Goal: Task Accomplishment & Management: Manage account settings

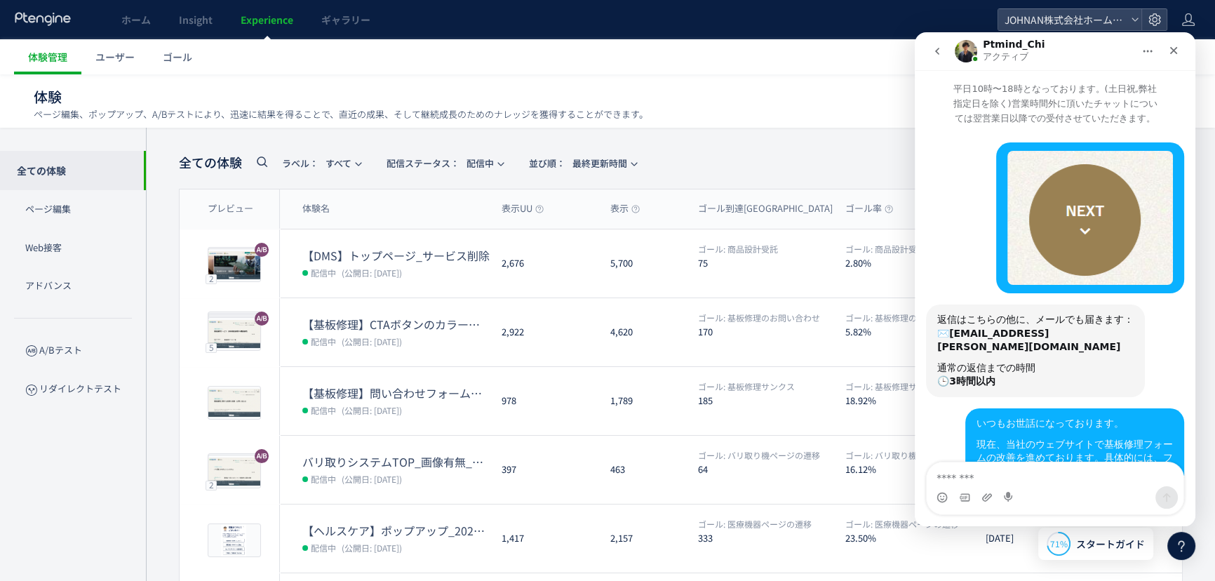
scroll to position [2416, 0]
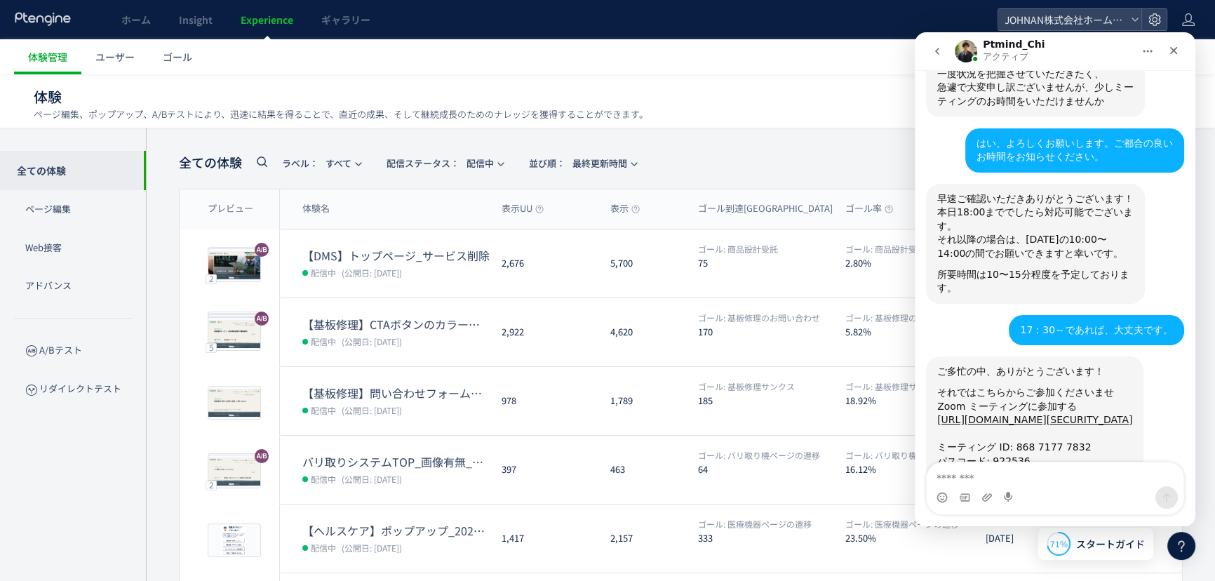
click at [1179, 552] on icon at bounding box center [1181, 545] width 17 height 17
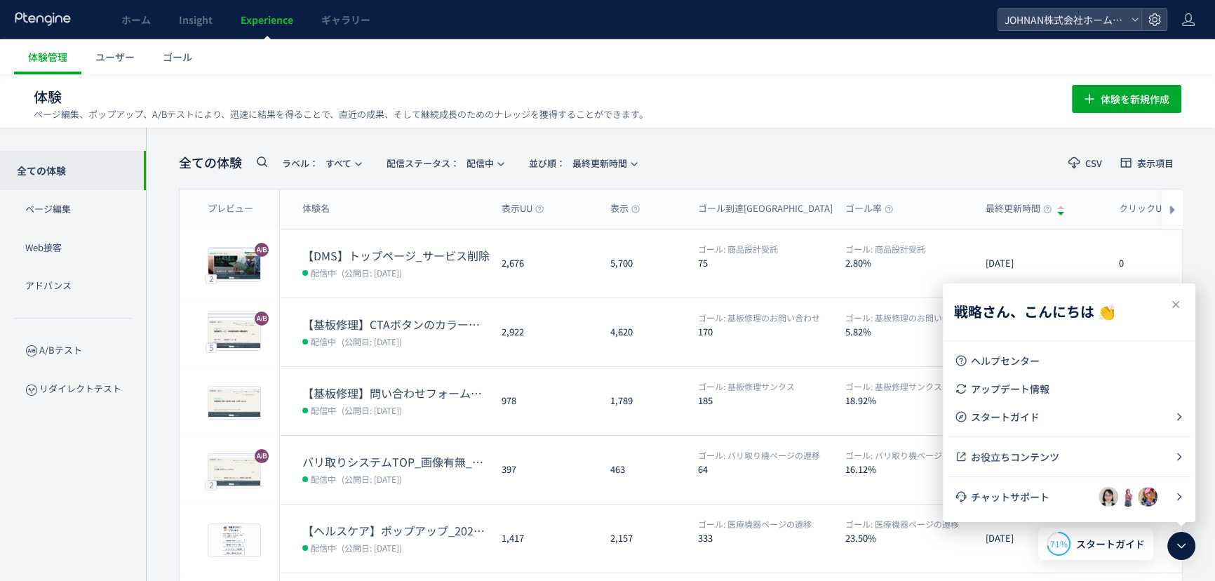
click at [1181, 540] on icon at bounding box center [1181, 545] width 17 height 17
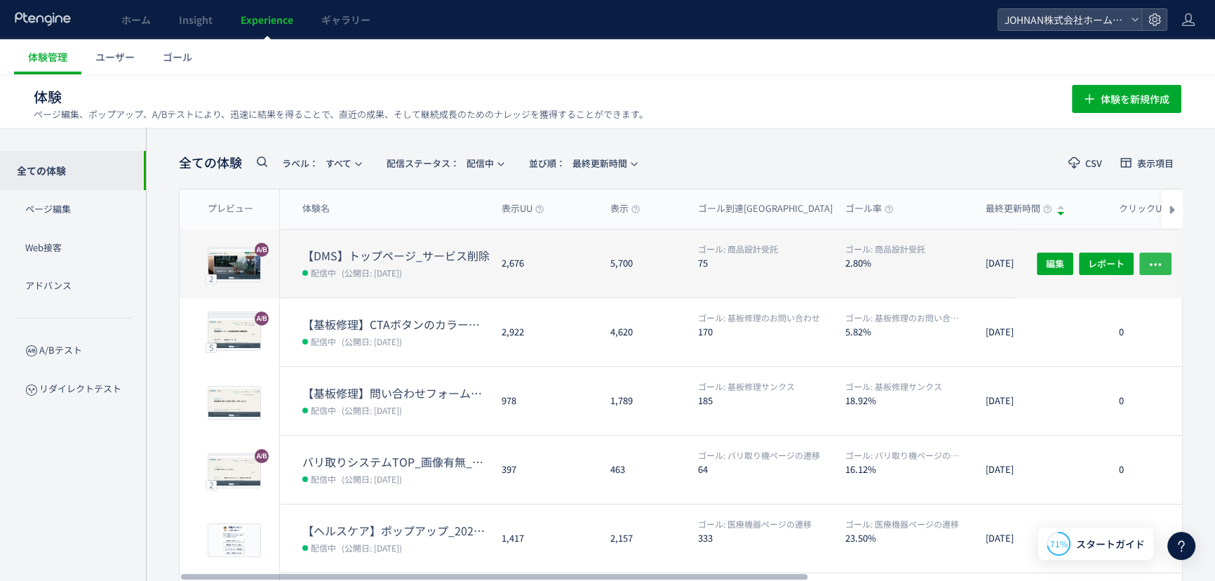
click at [1160, 267] on icon "button" at bounding box center [1156, 264] width 14 height 14
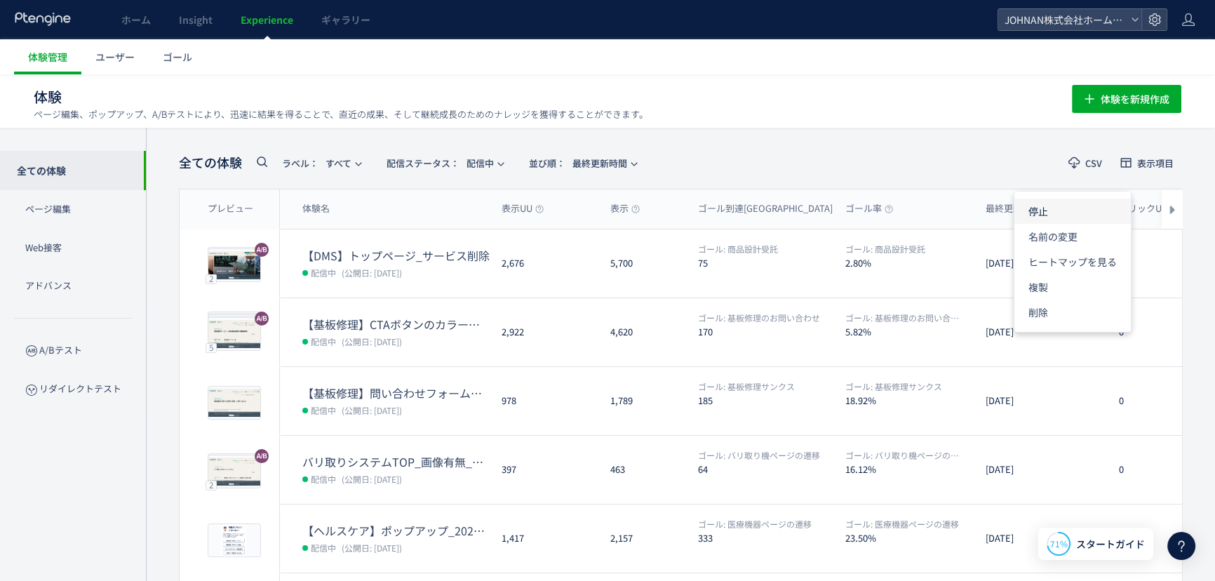
click at [1057, 249] on li "停止" at bounding box center [1073, 261] width 116 height 25
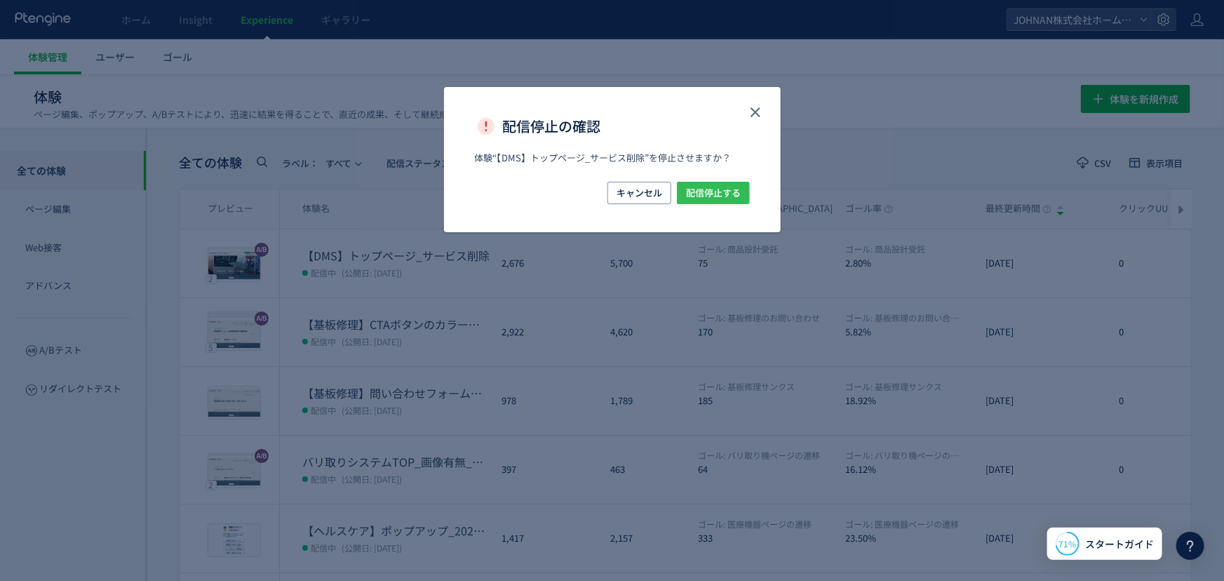
click at [727, 183] on span "配信停止する" at bounding box center [713, 193] width 55 height 22
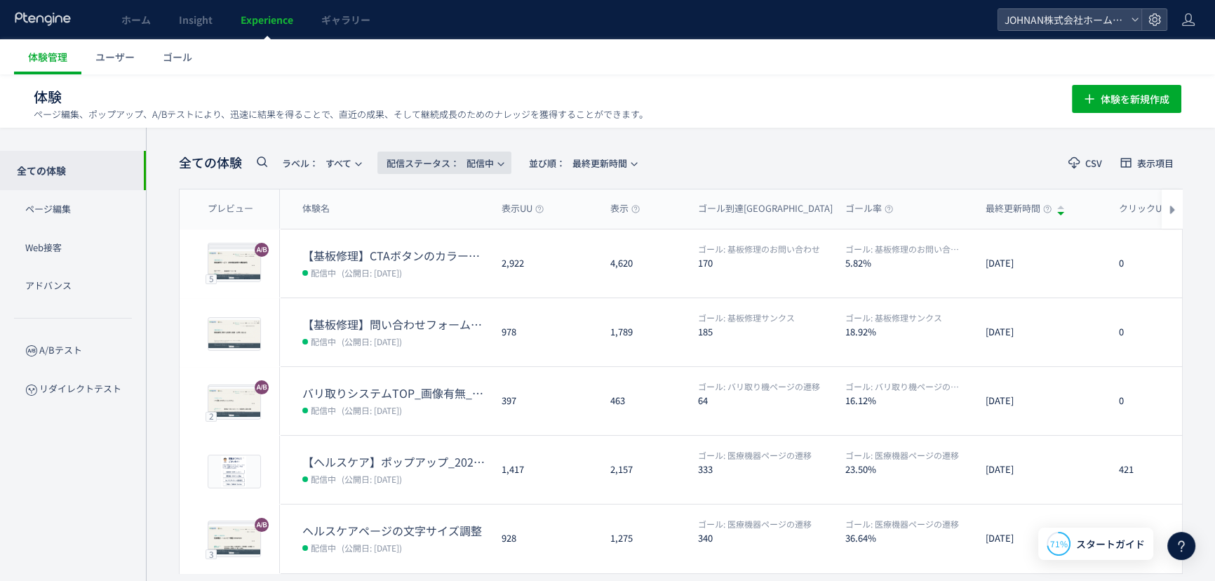
click at [450, 156] on span "配信ステータス​：" at bounding box center [423, 162] width 73 height 13
click at [443, 265] on li "配信中" at bounding box center [448, 277] width 58 height 25
click at [480, 161] on span "配信ステータス​： 配信中" at bounding box center [440, 163] width 107 height 23
click at [0, 0] on li "停止中" at bounding box center [0, 0] width 0 height 0
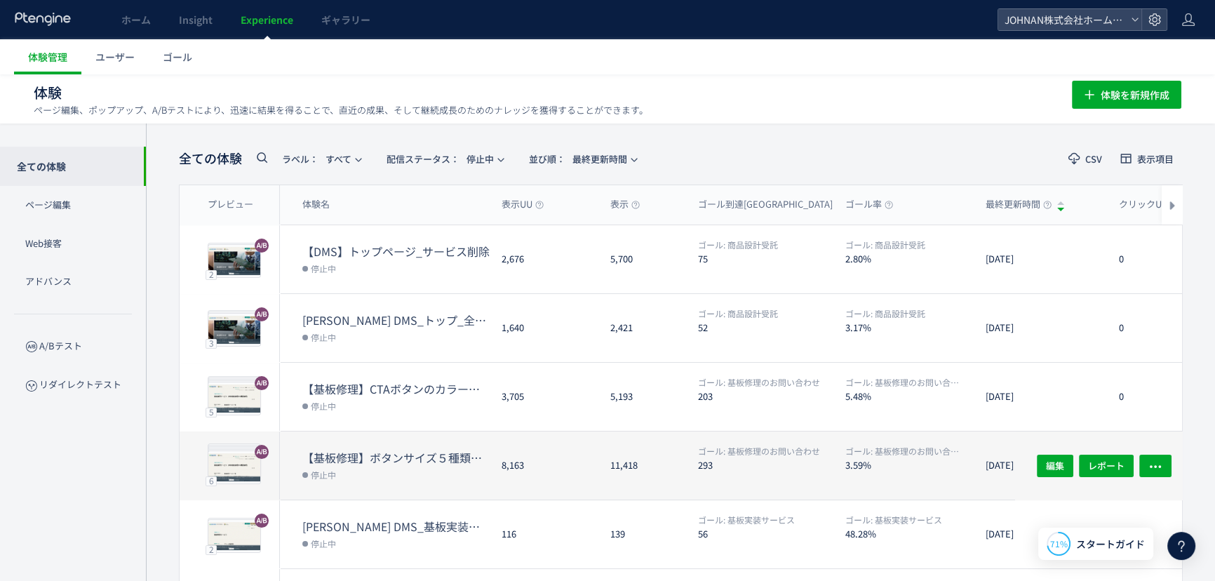
scroll to position [0, 0]
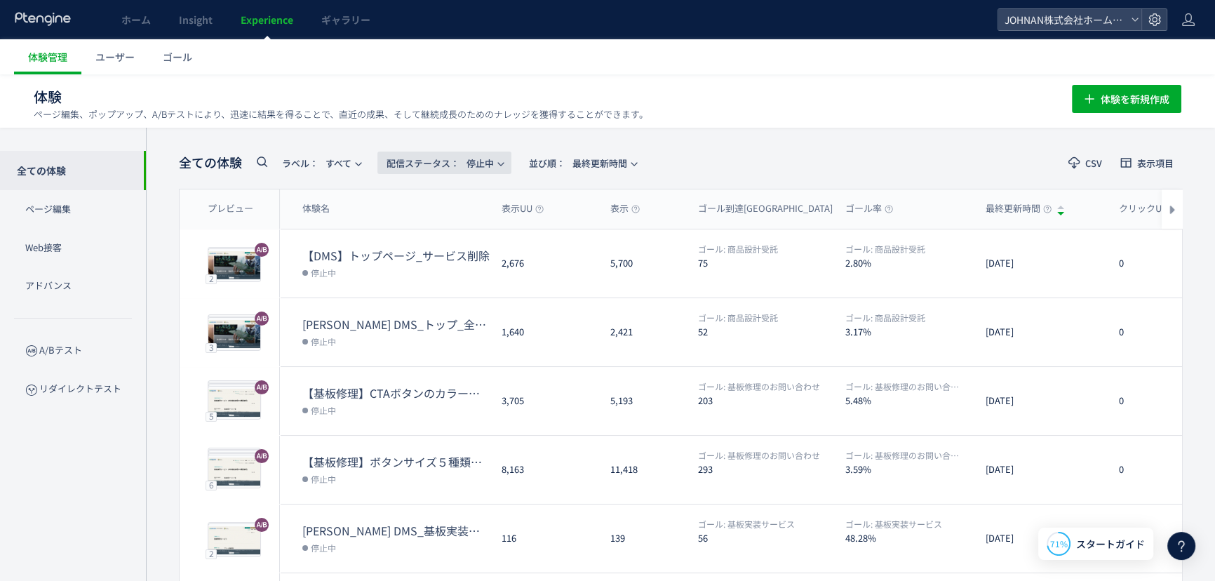
click at [437, 161] on span "配信ステータス​：" at bounding box center [423, 162] width 73 height 13
click at [448, 265] on li "配信中" at bounding box center [448, 277] width 58 height 25
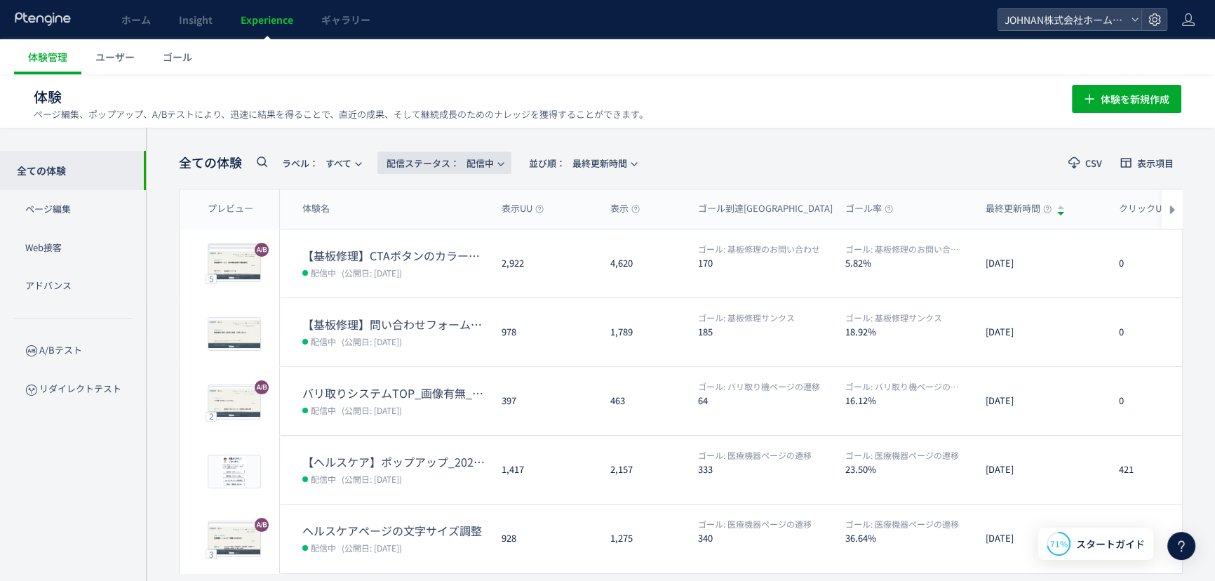
click at [472, 170] on span "配信ステータス​： 配信中" at bounding box center [440, 163] width 107 height 23
click at [0, 0] on li "停止中" at bounding box center [0, 0] width 0 height 0
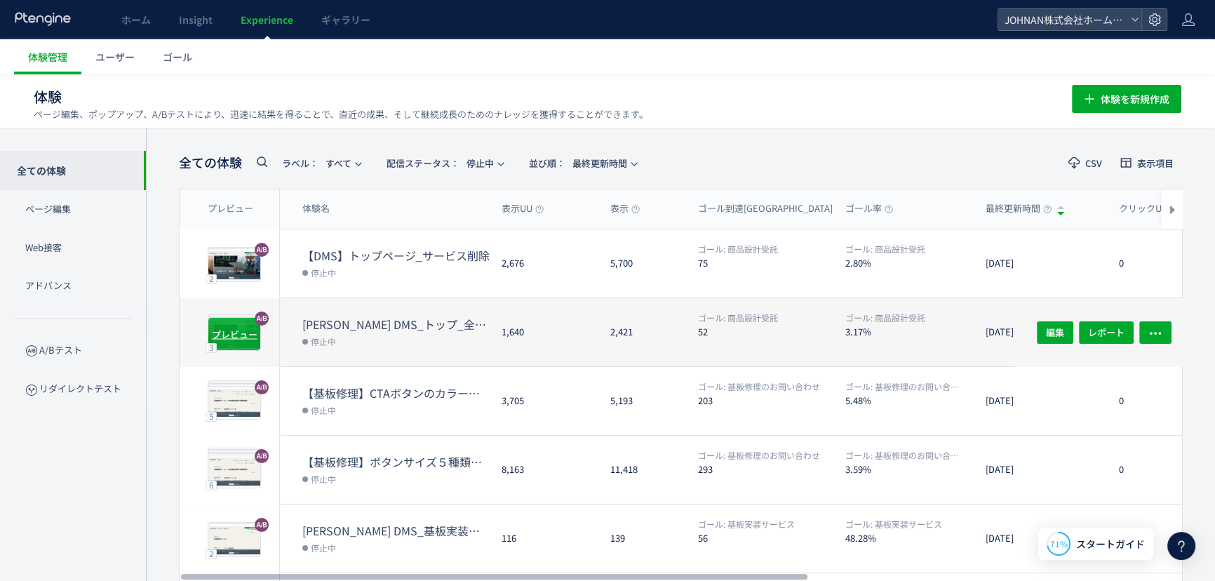
click at [238, 322] on div "プレビュー" at bounding box center [234, 334] width 53 height 34
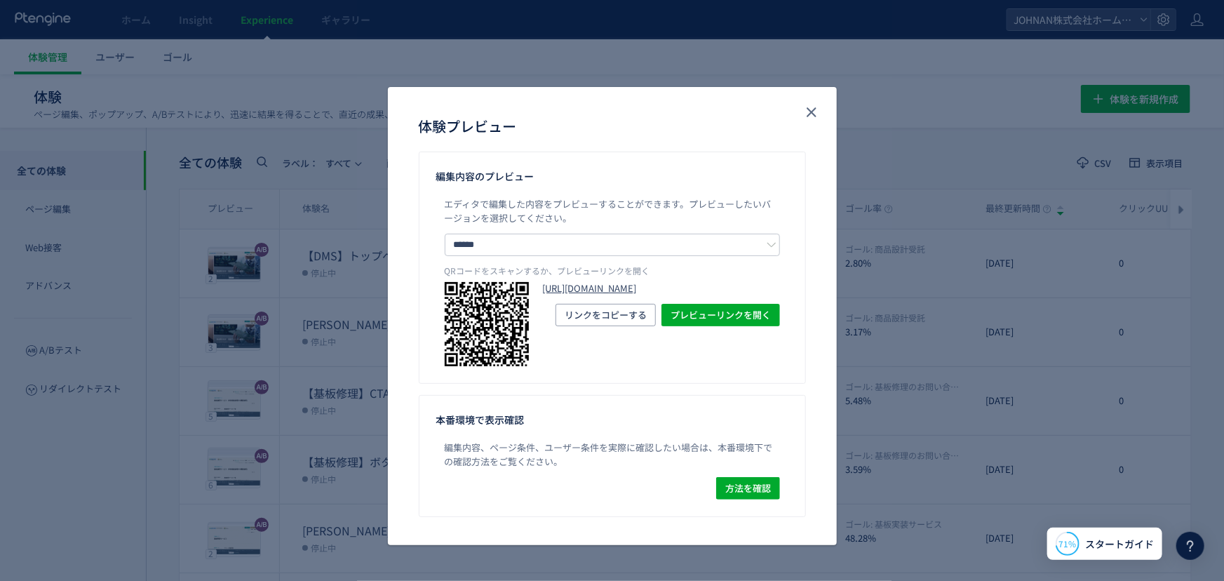
click at [728, 295] on link "[URL][DOMAIN_NAME]" at bounding box center [661, 288] width 237 height 13
click at [813, 111] on use "close" at bounding box center [812, 112] width 10 height 10
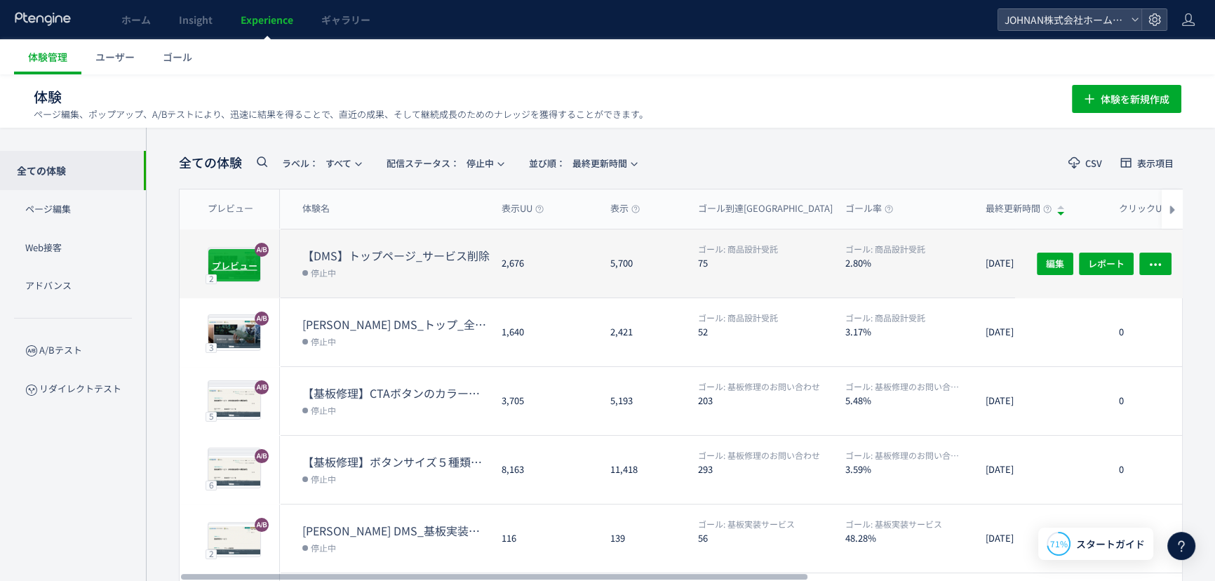
click at [232, 260] on span "プレビュー" at bounding box center [235, 264] width 46 height 13
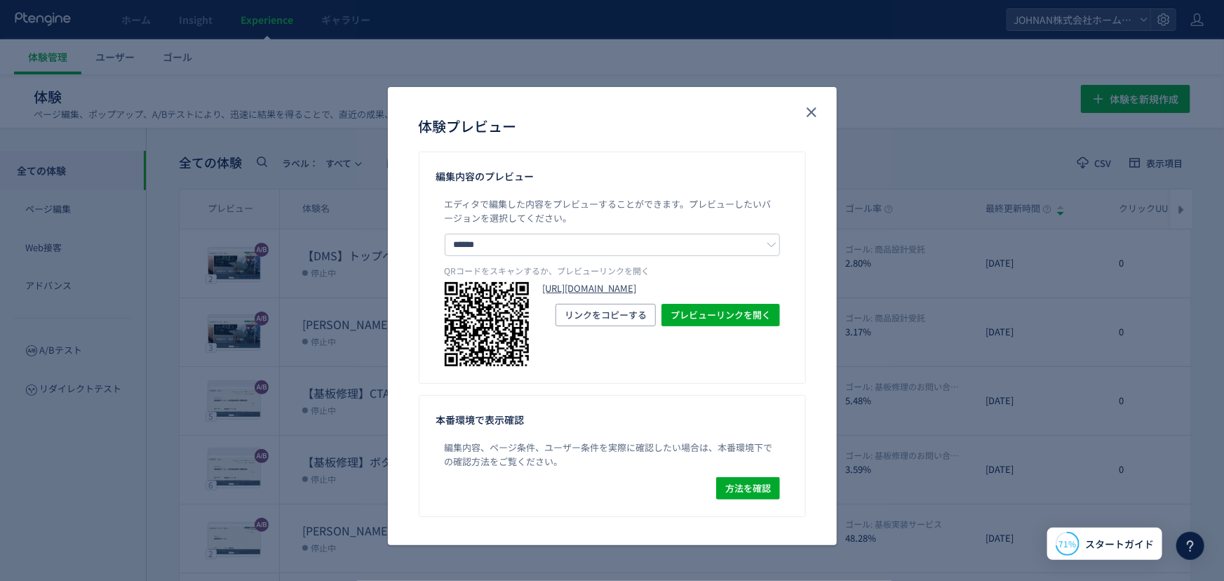
click at [665, 295] on link "[URL][DOMAIN_NAME]" at bounding box center [661, 288] width 237 height 13
click at [809, 113] on use "close" at bounding box center [812, 112] width 10 height 10
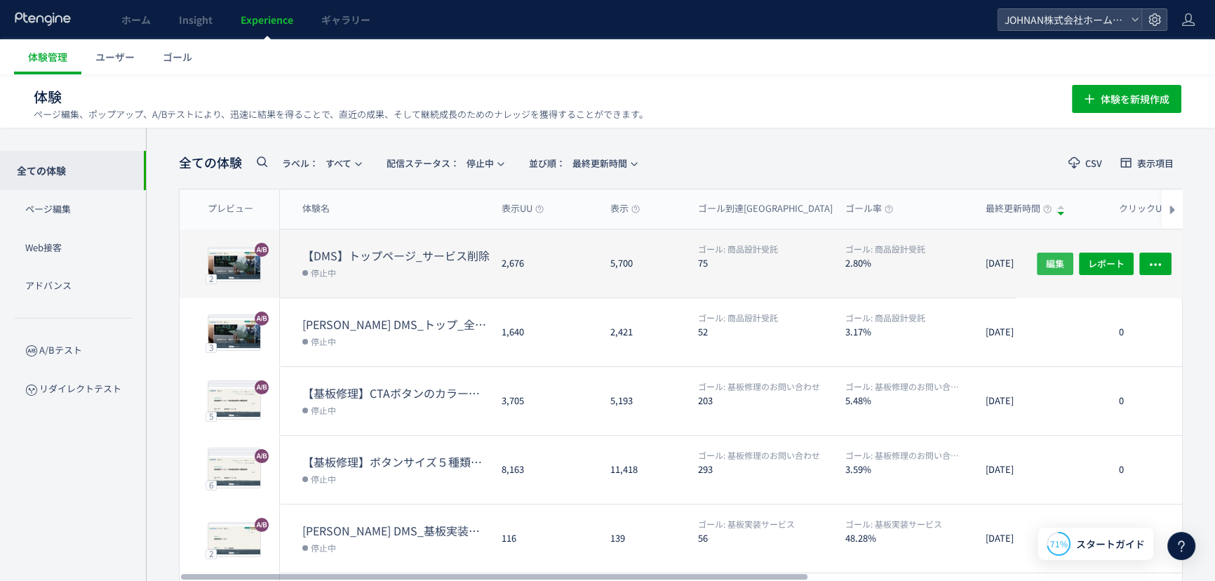
click at [1048, 266] on span "編集" at bounding box center [1055, 263] width 18 height 22
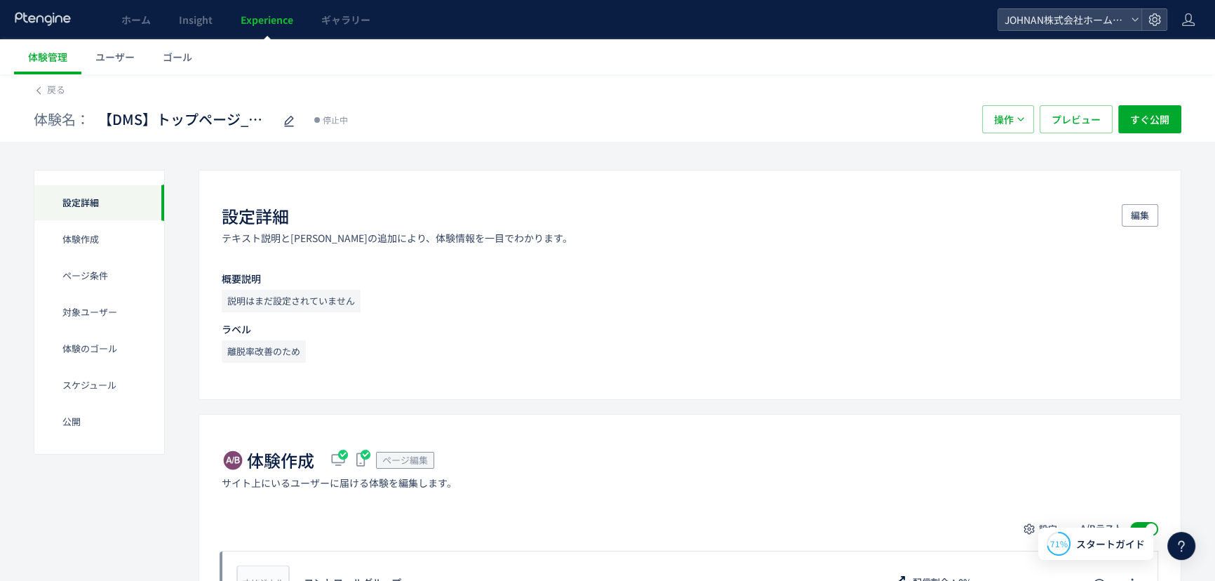
click at [276, 17] on span "Experience" at bounding box center [267, 20] width 53 height 14
